Goal: Task Accomplishment & Management: Manage account settings

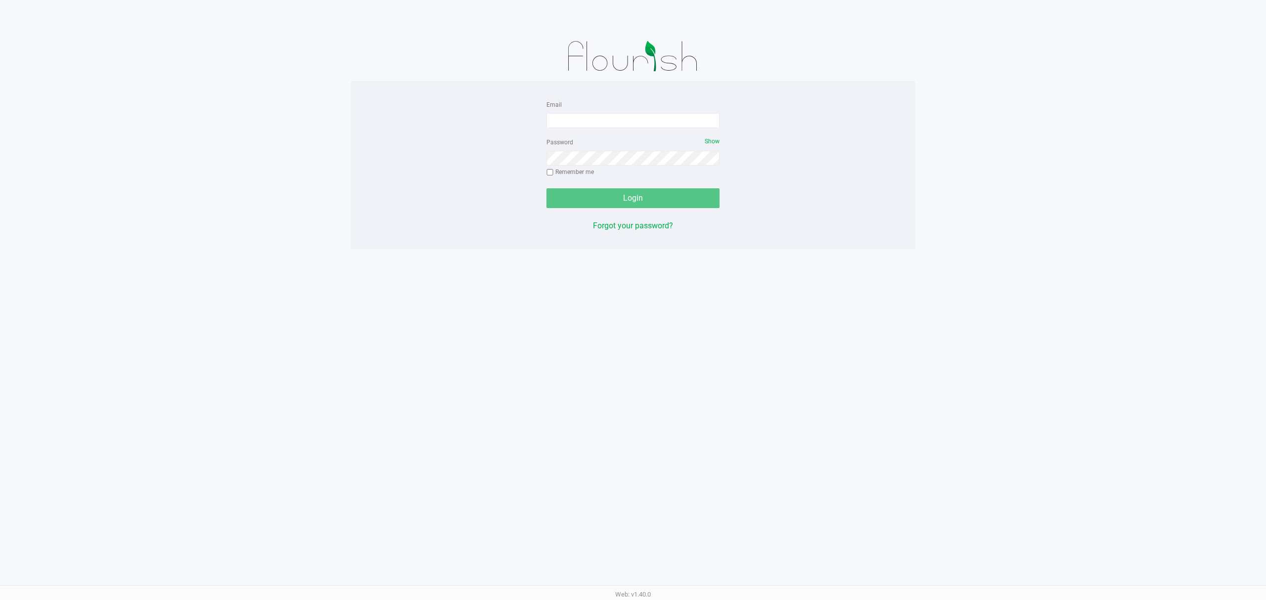
click at [448, 409] on div "Email Password Show Remember me Login Forgot your password? Web: v1.40.0" at bounding box center [633, 300] width 1266 height 600
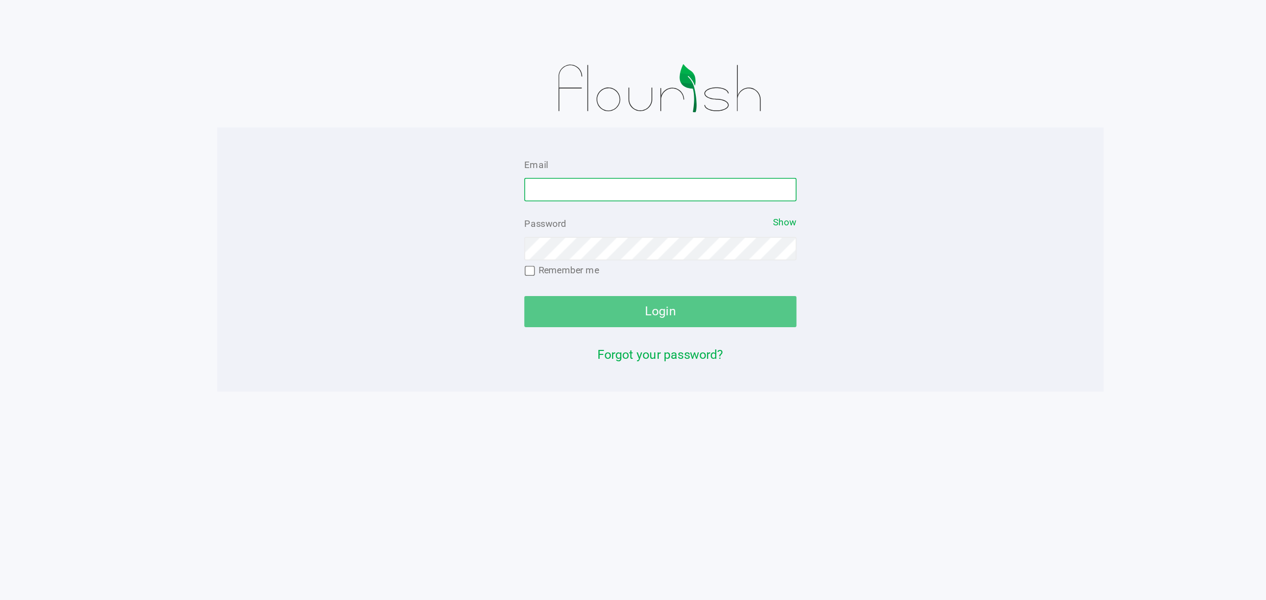
click at [552, 121] on input "Email" at bounding box center [632, 120] width 173 height 15
type input "[EMAIL_ADDRESS][DOMAIN_NAME]"
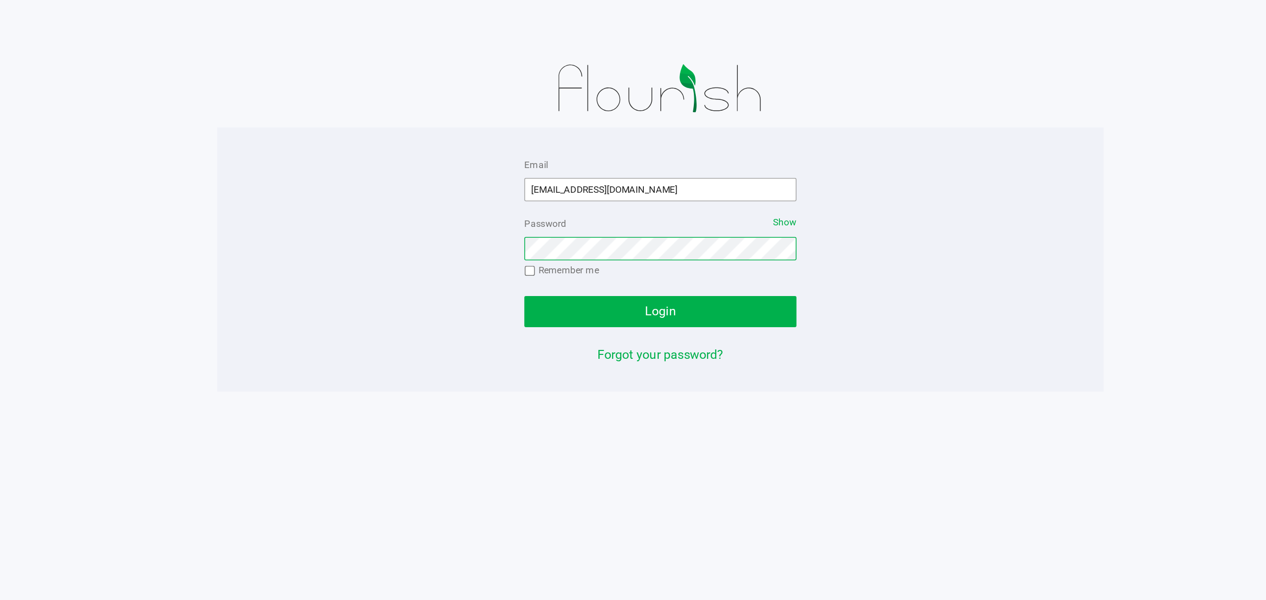
click at [546, 188] on button "Login" at bounding box center [632, 198] width 173 height 20
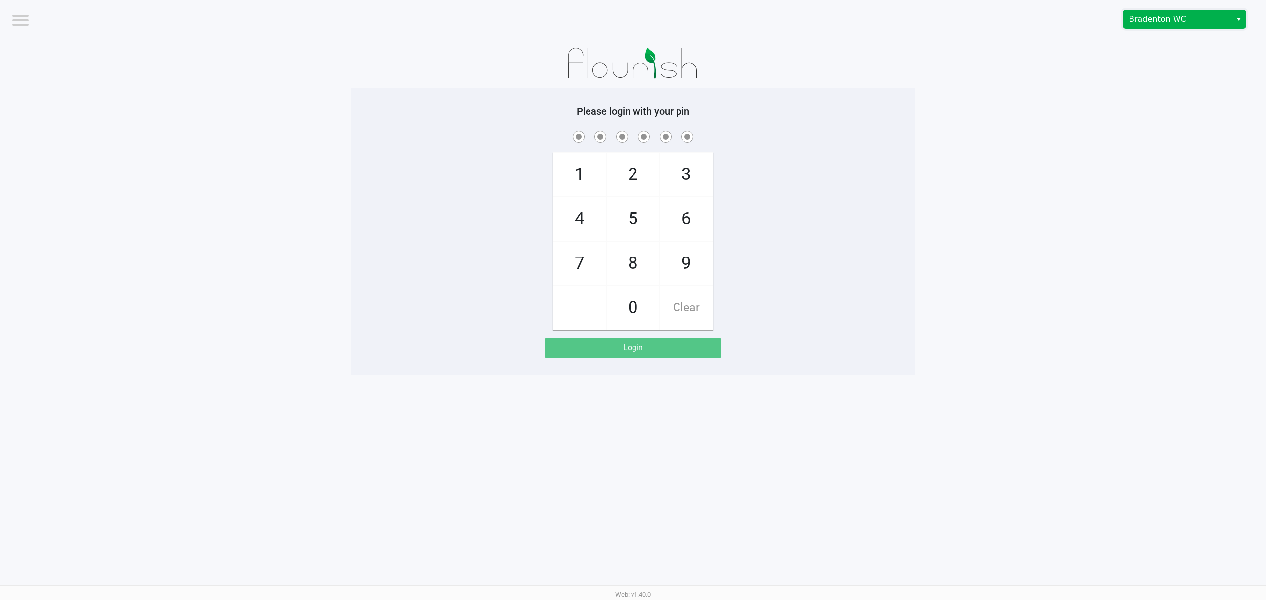
click at [1179, 12] on span "Bradenton WC" at bounding box center [1177, 19] width 108 height 18
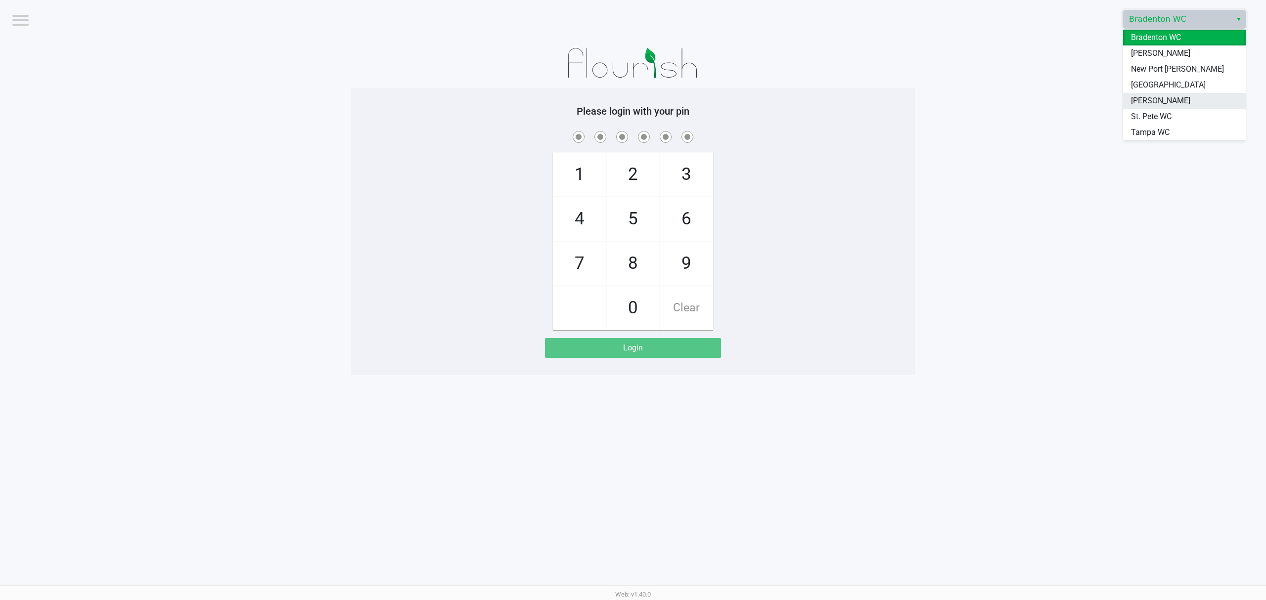
click at [1148, 99] on span "[PERSON_NAME]" at bounding box center [1160, 101] width 59 height 12
click at [983, 191] on app-pos-login-wrapper "Logout [PERSON_NAME] Please login with your pin 1 4 7 2 5 8 0 3 6 9 Clear Login" at bounding box center [633, 187] width 1266 height 375
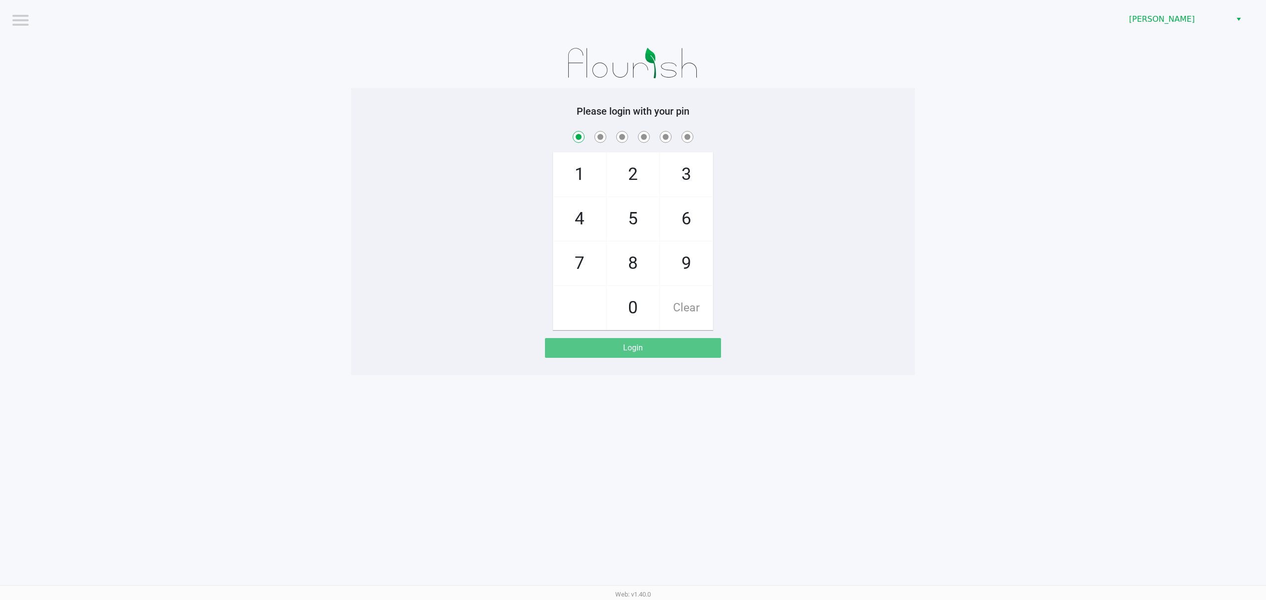
checkbox input "true"
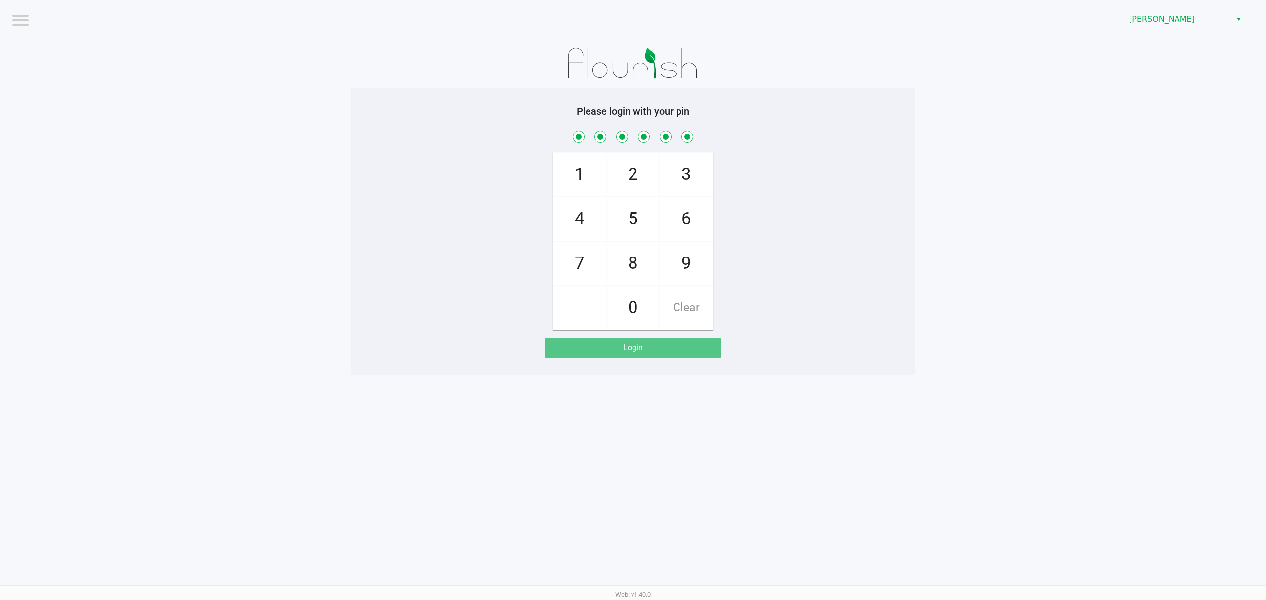
checkbox input "true"
